Goal: Find specific page/section: Find specific page/section

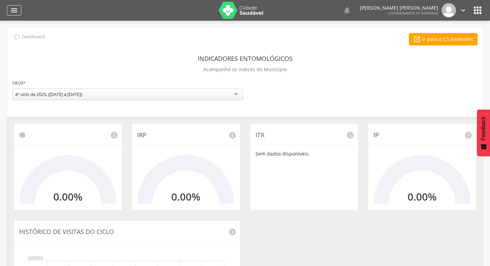
click at [14, 9] on icon "" at bounding box center [14, 10] width 8 height 8
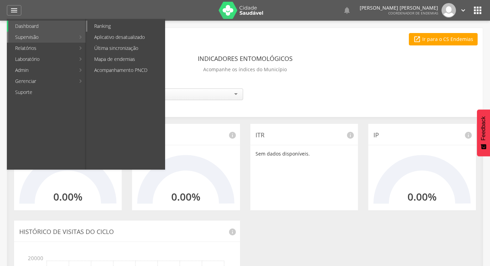
click at [102, 26] on link "Ranking" at bounding box center [125, 26] width 77 height 11
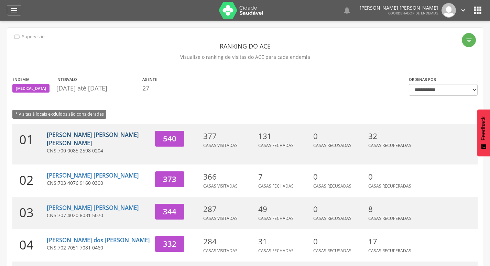
click at [101, 137] on link "[PERSON_NAME] [PERSON_NAME] [PERSON_NAME]" at bounding box center [93, 139] width 92 height 16
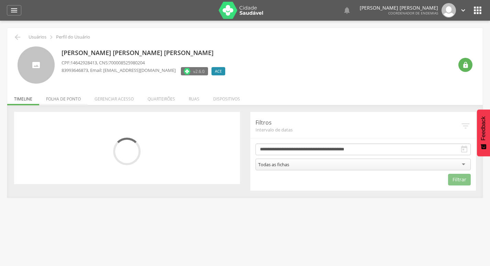
click at [65, 100] on li "Folha de ponto" at bounding box center [63, 97] width 48 height 16
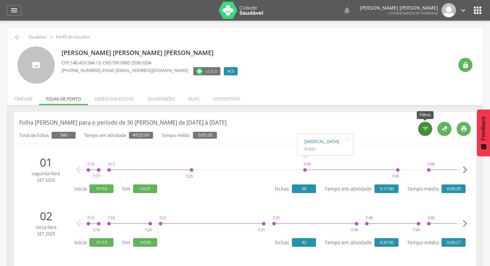
click at [424, 127] on icon "" at bounding box center [425, 128] width 7 height 7
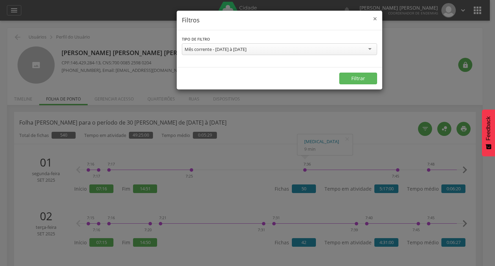
click at [376, 20] on span "×" at bounding box center [375, 19] width 4 height 10
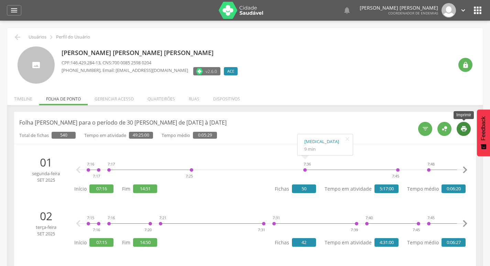
click at [467, 131] on icon "" at bounding box center [463, 128] width 7 height 7
click at [14, 36] on icon "" at bounding box center [17, 37] width 8 height 8
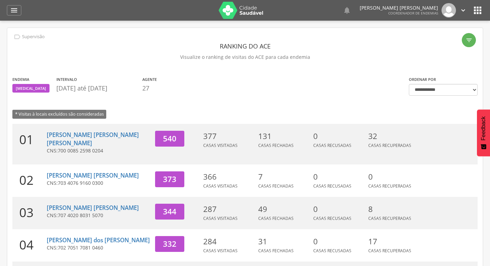
click at [463, 10] on icon "" at bounding box center [463, 11] width 8 height 8
click at [429, 37] on link "Sair" at bounding box center [439, 39] width 54 height 9
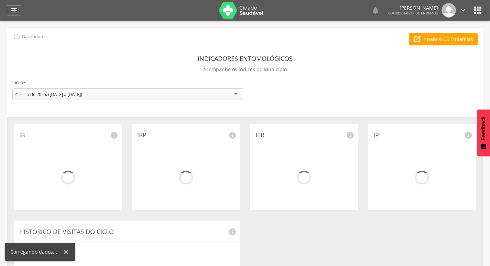
click at [9, 10] on div "" at bounding box center [14, 10] width 14 height 10
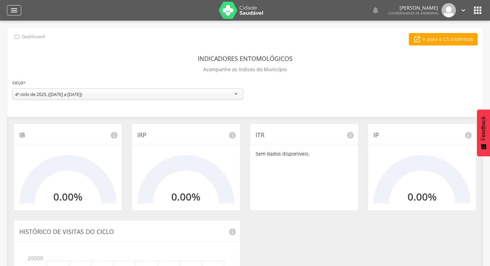
click at [15, 9] on icon "" at bounding box center [14, 10] width 8 height 8
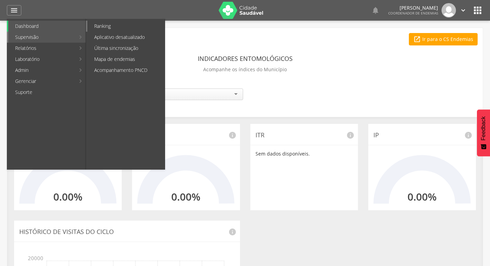
click at [120, 28] on link "Ranking" at bounding box center [125, 26] width 77 height 11
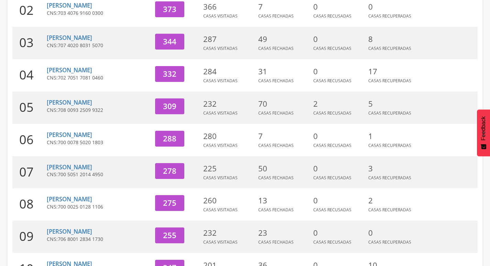
scroll to position [206, 0]
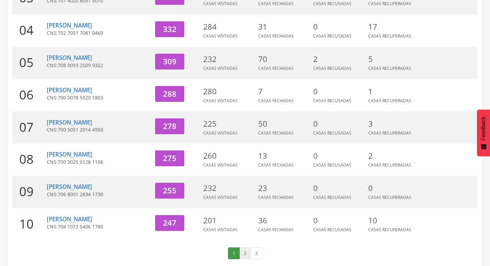
click at [246, 256] on link "2" at bounding box center [245, 253] width 12 height 12
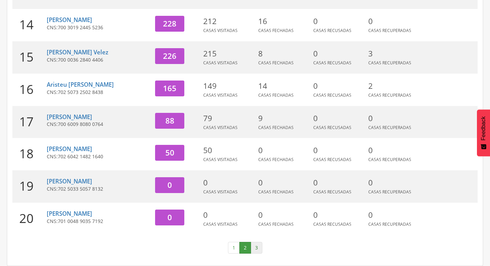
click at [253, 248] on link "3" at bounding box center [256, 248] width 12 height 12
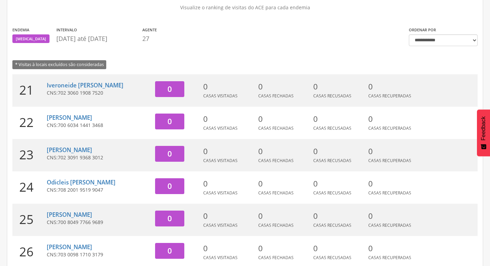
scroll to position [0, 0]
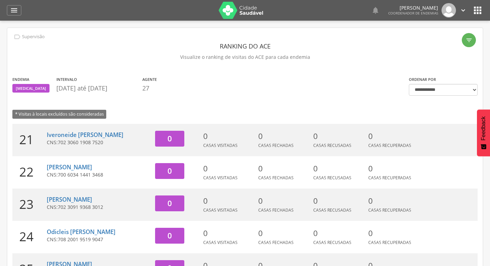
click at [463, 7] on icon "" at bounding box center [463, 11] width 8 height 8
click at [455, 38] on link "Sair" at bounding box center [439, 39] width 54 height 9
